Goal: Find specific page/section: Find specific page/section

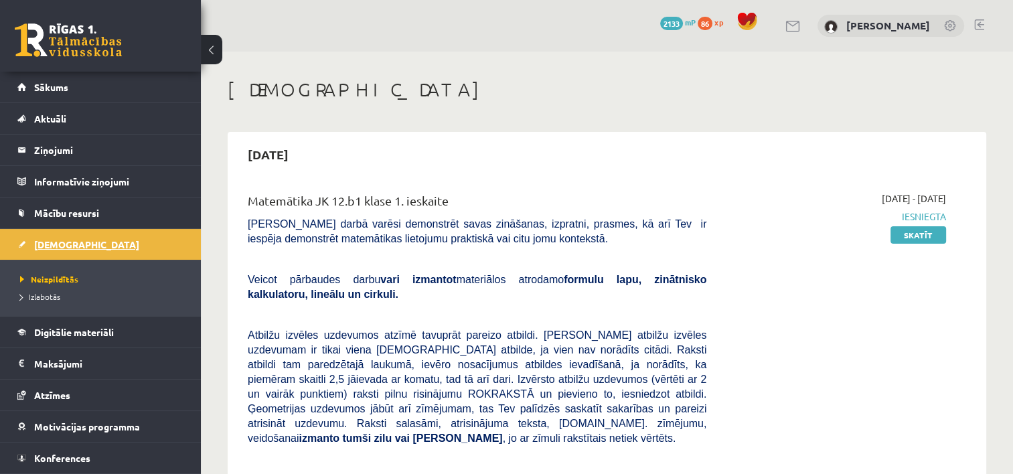
click at [56, 246] on span "[DEMOGRAPHIC_DATA]" at bounding box center [86, 244] width 105 height 12
click at [56, 86] on span "Sākums" at bounding box center [51, 87] width 34 height 12
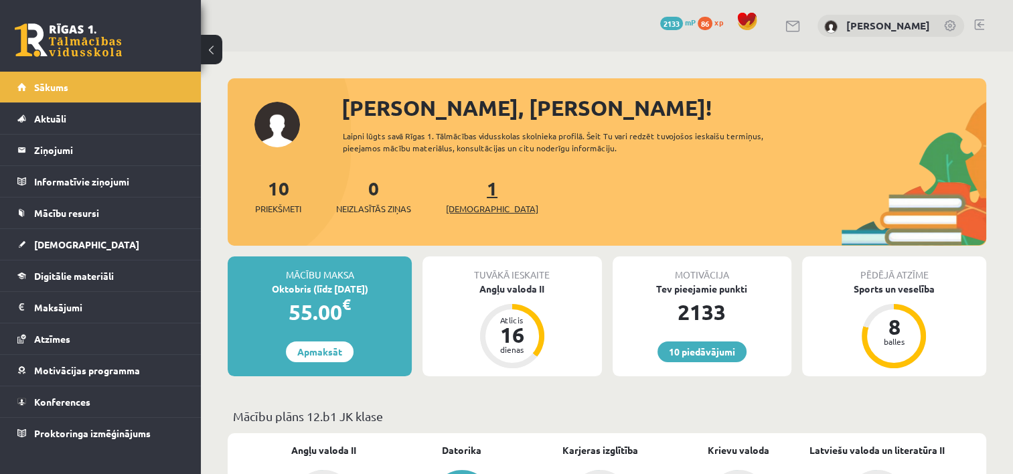
click at [471, 195] on link "1 Ieskaites" at bounding box center [492, 195] width 92 height 39
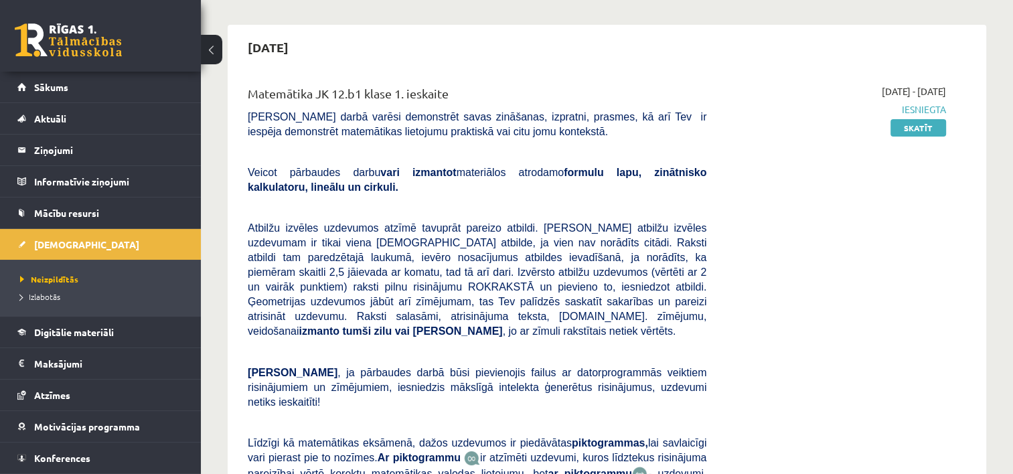
scroll to position [98, 0]
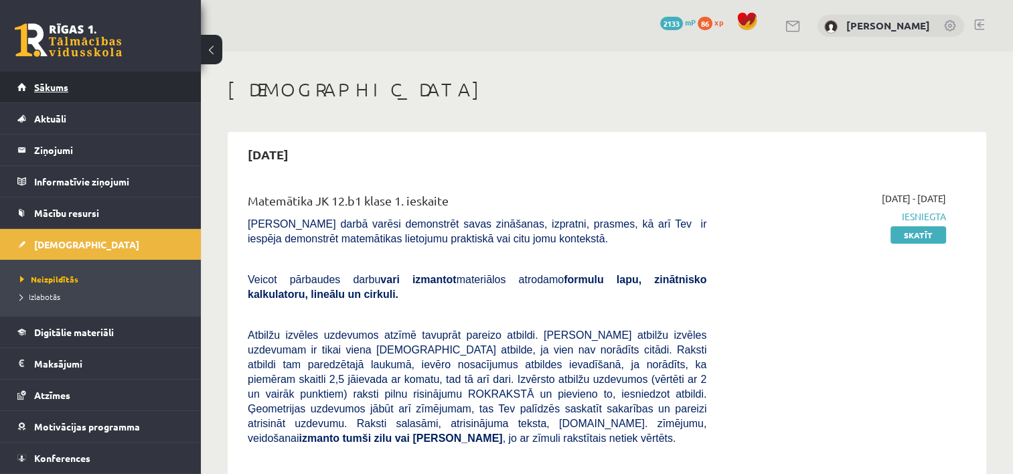
click at [58, 89] on span "Sākums" at bounding box center [51, 87] width 34 height 12
